Goal: Check status

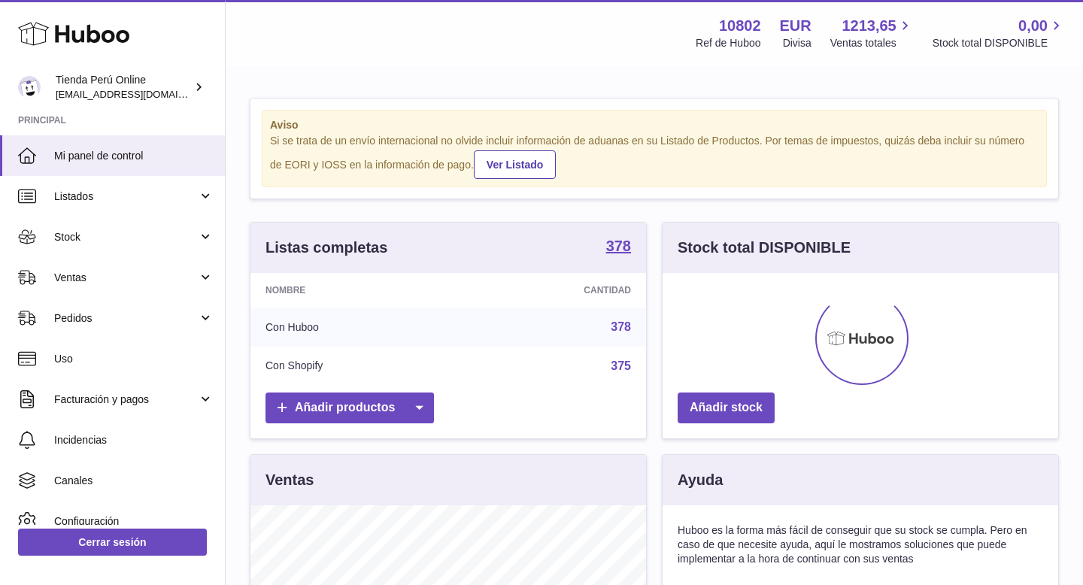
scroll to position [235, 395]
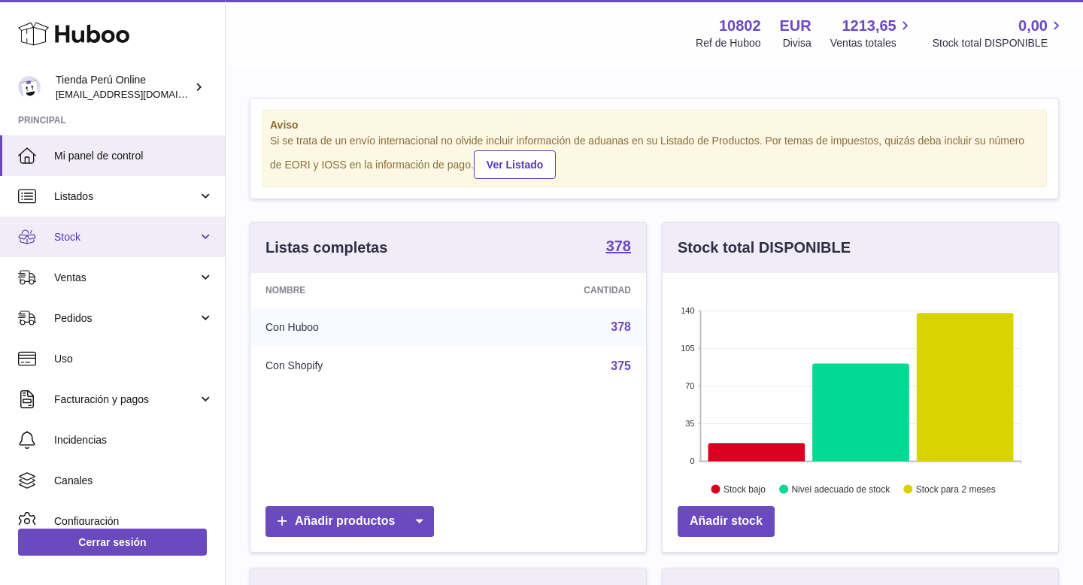
click at [76, 241] on span "Stock" at bounding box center [126, 237] width 144 height 14
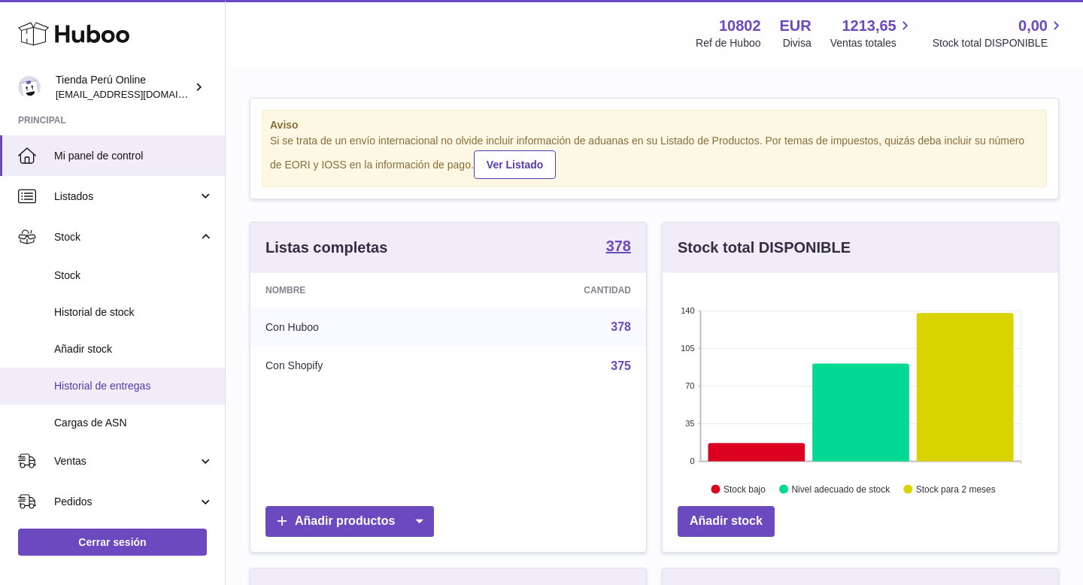
click at [105, 387] on span "Historial de entregas" at bounding box center [133, 386] width 159 height 14
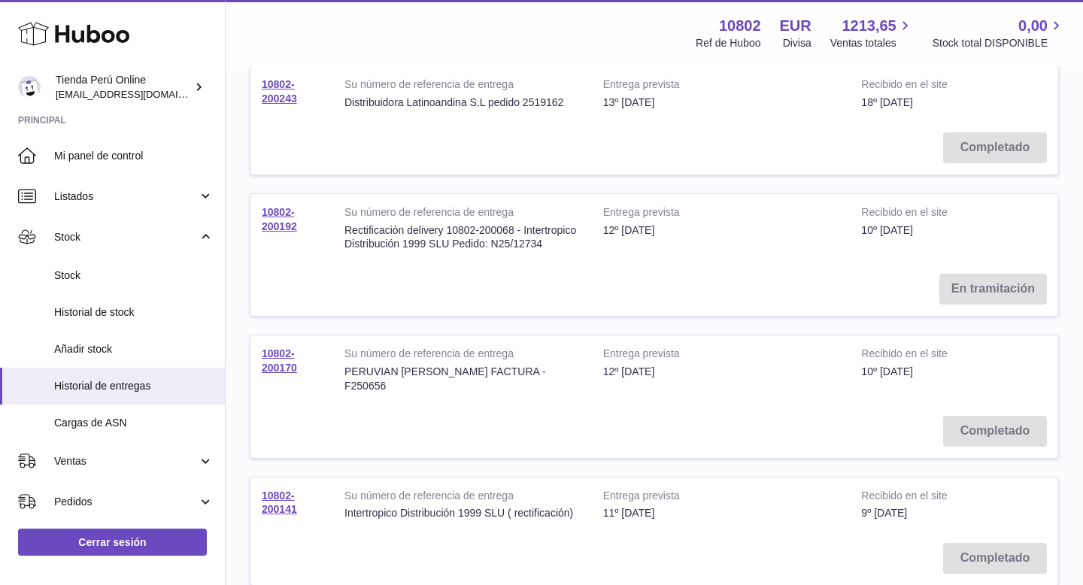
scroll to position [604, 0]
click at [271, 370] on link "10802-200170" at bounding box center [279, 362] width 35 height 26
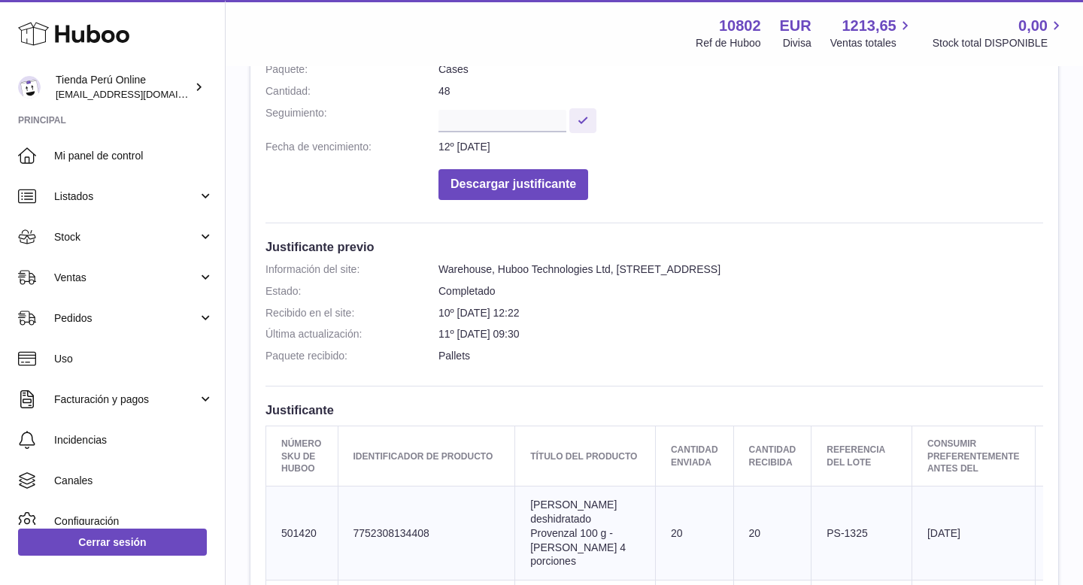
scroll to position [254, 0]
